Goal: Information Seeking & Learning: Learn about a topic

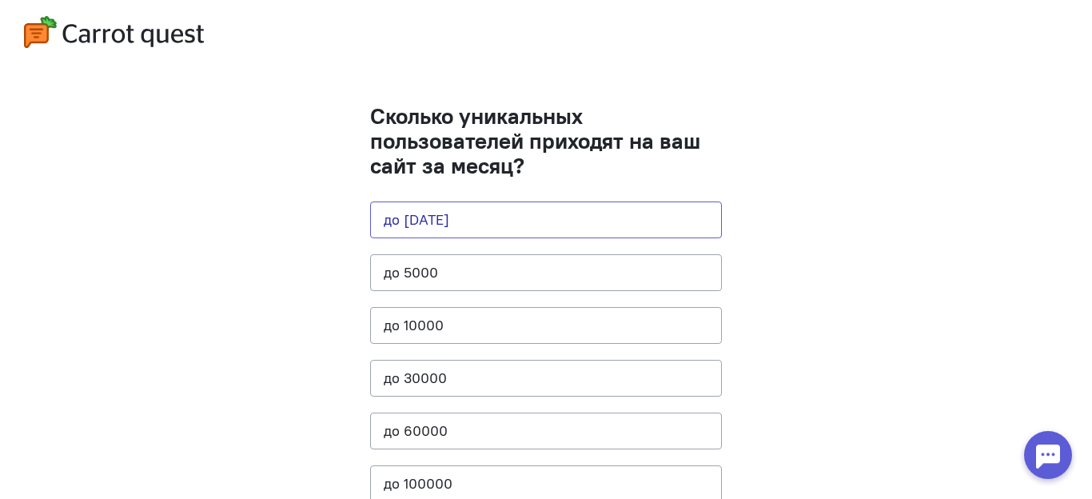
click at [469, 215] on button "до [DATE]" at bounding box center [546, 220] width 352 height 37
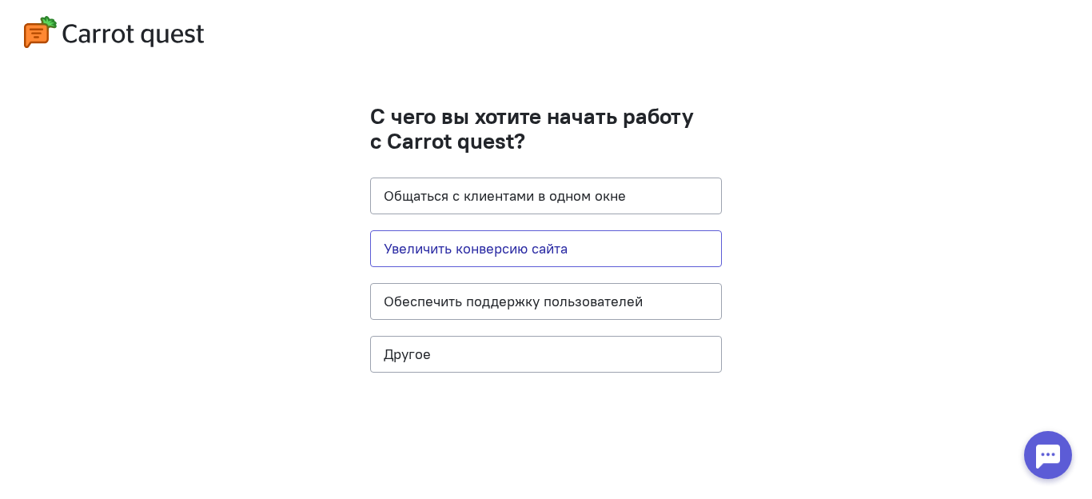
click at [547, 250] on button "Увеличить конверсию сайта" at bounding box center [546, 248] width 352 height 37
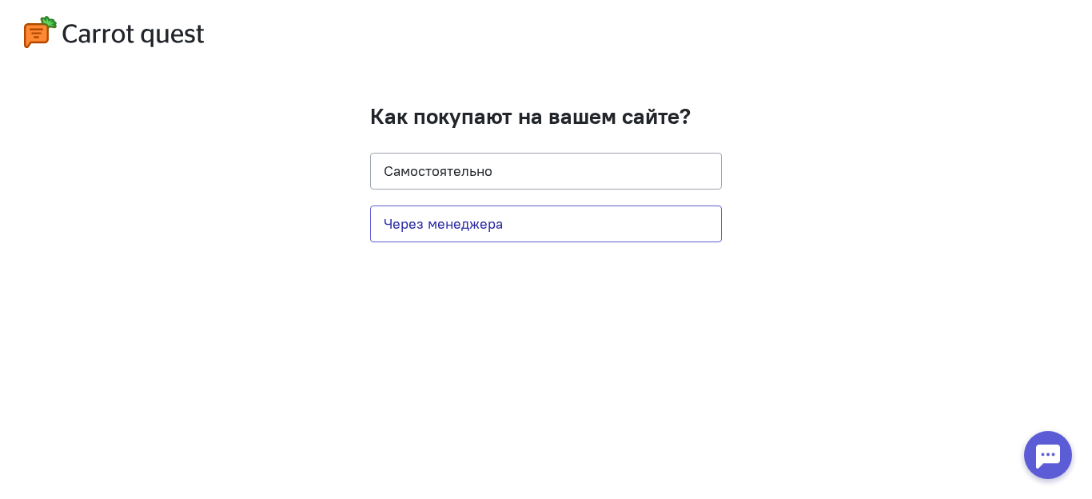
click at [535, 220] on button "Через менеджера" at bounding box center [546, 224] width 352 height 37
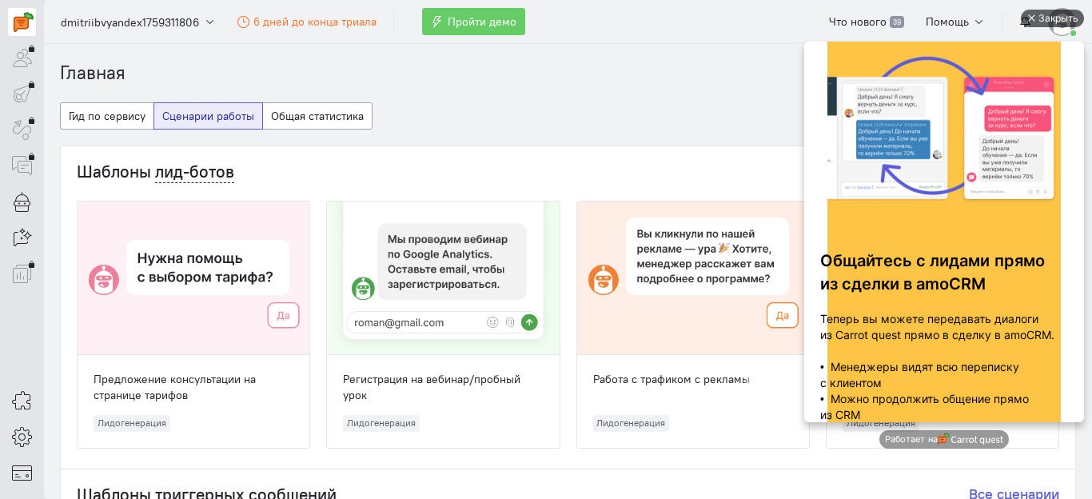
click at [1060, 20] on div "Закрыть" at bounding box center [1059, 19] width 40 height 18
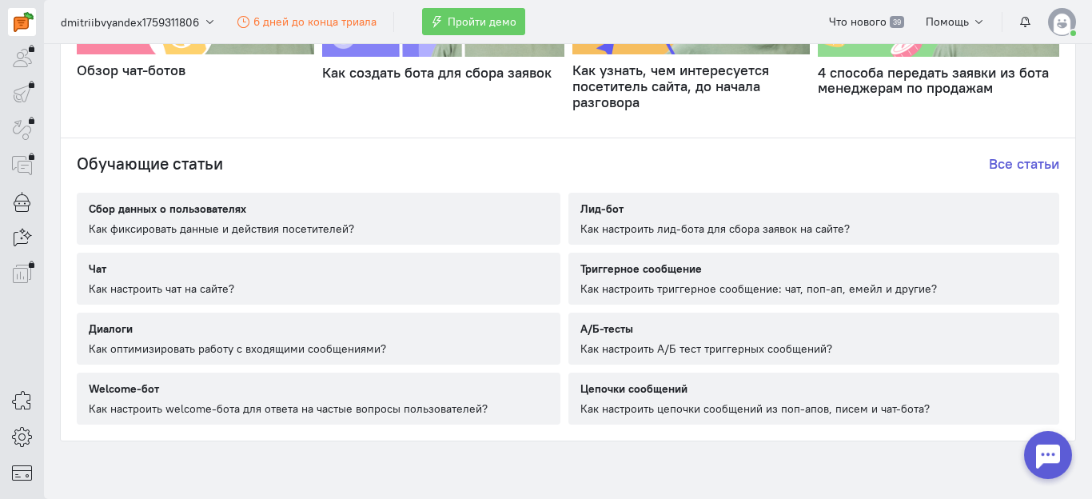
scroll to position [960, 0]
